Goal: Go to known website: Access a specific website the user already knows

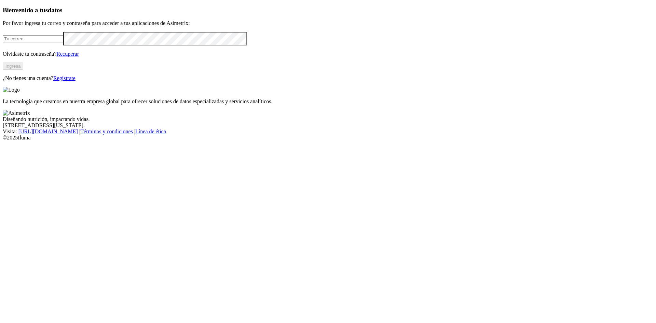
type input "[EMAIL_ADDRESS][DOMAIN_NAME]"
click at [23, 70] on button "Ingresa" at bounding box center [13, 66] width 21 height 7
